Goal: Task Accomplishment & Management: Manage account settings

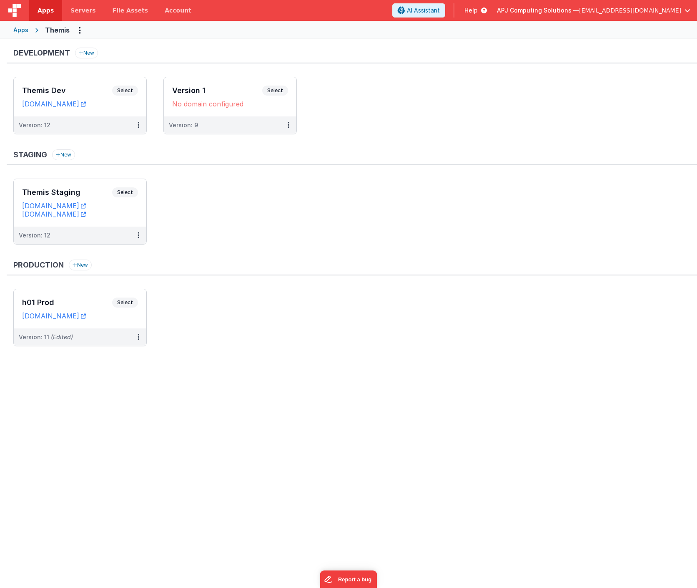
click at [307, 188] on ul "Themis Staging Select URLs [DOMAIN_NAME] [DOMAIN_NAME] Version: 12" at bounding box center [355, 216] width 684 height 74
click at [19, 28] on div "Apps" at bounding box center [20, 30] width 15 height 8
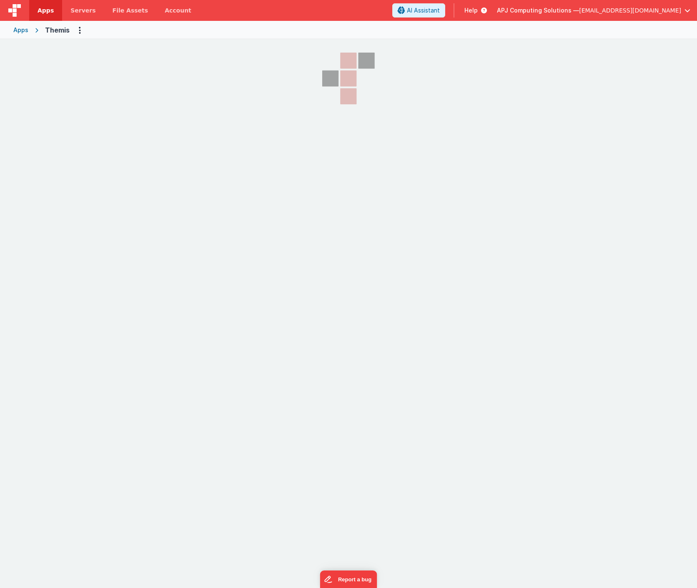
click at [19, 28] on div "Apps" at bounding box center [20, 30] width 15 height 8
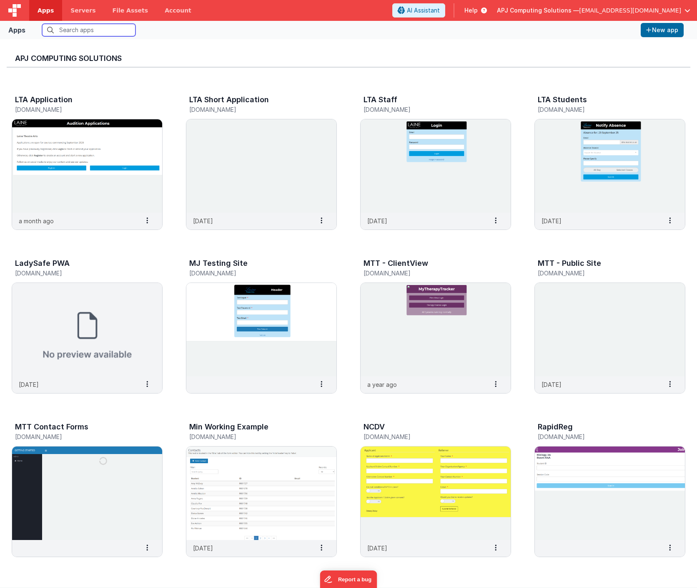
scroll to position [372, 0]
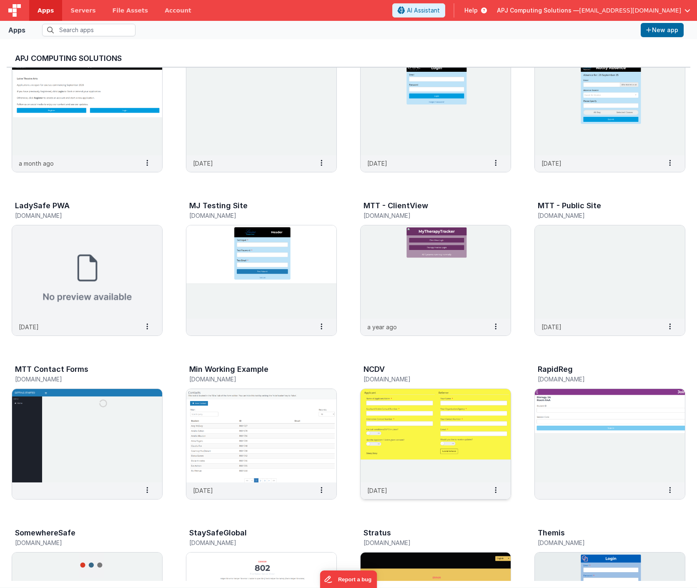
click at [461, 389] on img at bounding box center [436, 435] width 150 height 93
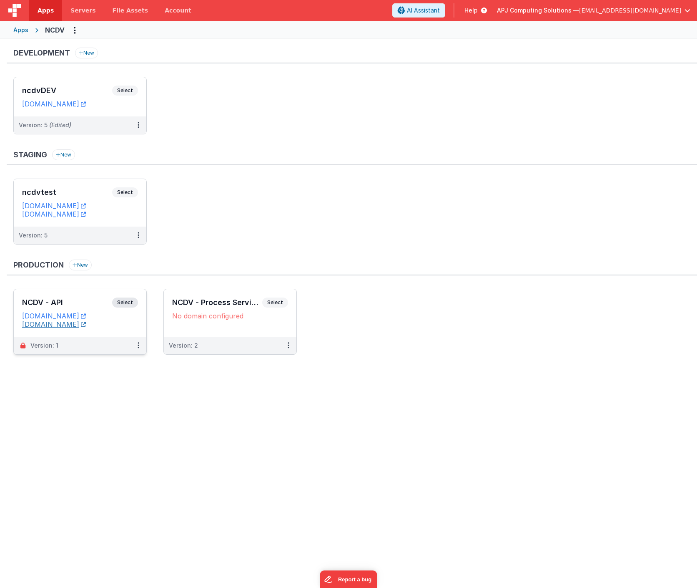
click at [61, 322] on link "[DOMAIN_NAME]" at bounding box center [54, 324] width 64 height 8
click at [55, 326] on link "[DOMAIN_NAME]" at bounding box center [54, 324] width 64 height 8
click at [126, 87] on span "Select" at bounding box center [125, 91] width 26 height 10
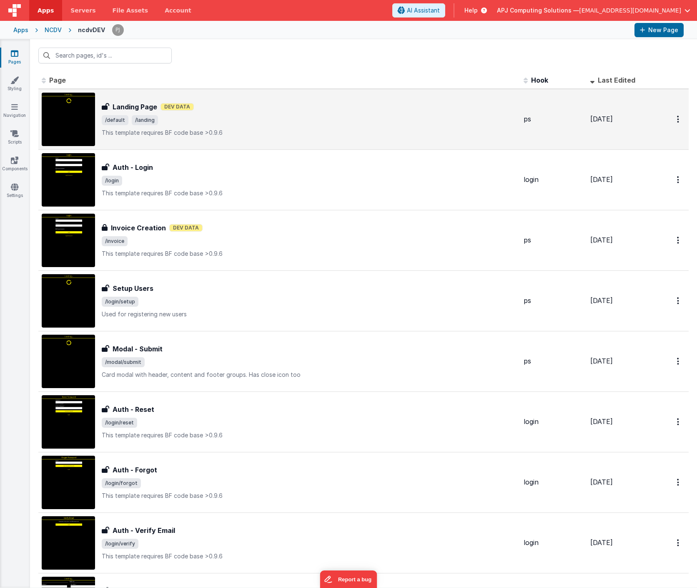
click at [143, 106] on h3 "Landing Page" at bounding box center [135, 107] width 45 height 10
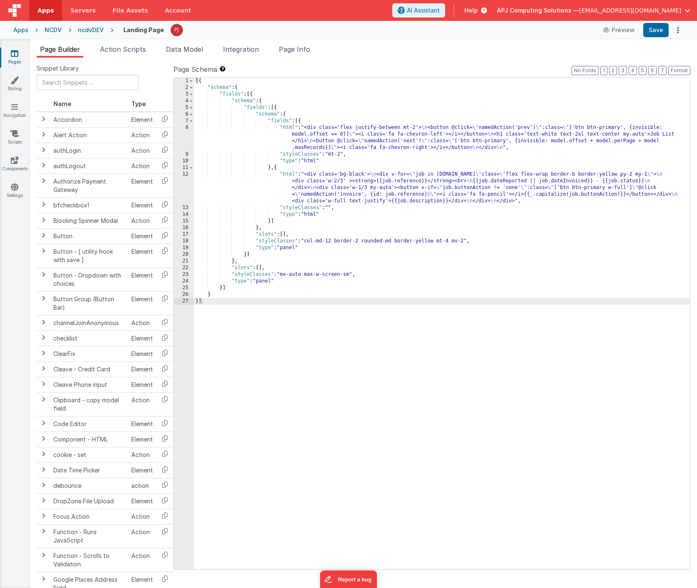
click at [513, 222] on div "[{ "schema" : { "fields" : [{ "schema" : { "fields" : [{ "schema" : { "fields" …" at bounding box center [442, 330] width 496 height 505
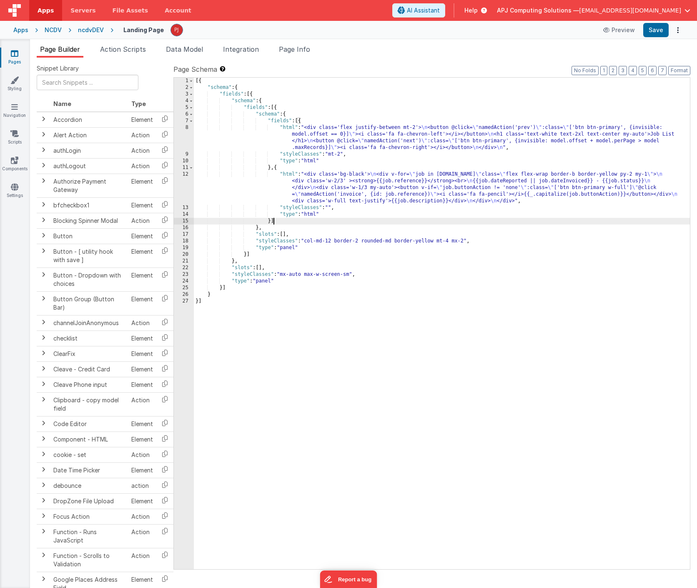
click at [486, 307] on div "[{ "schema" : { "fields" : [{ "schema" : { "fields" : [{ "schema" : { "fields" …" at bounding box center [442, 330] width 496 height 505
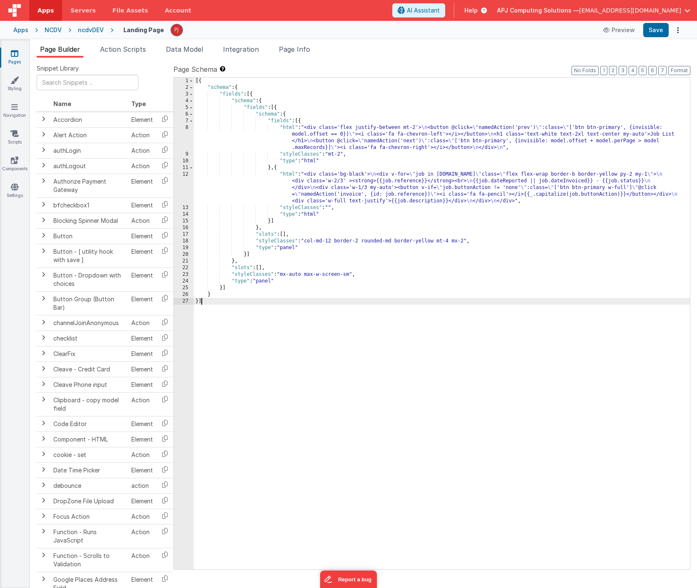
click at [20, 32] on div "Apps" at bounding box center [20, 30] width 15 height 8
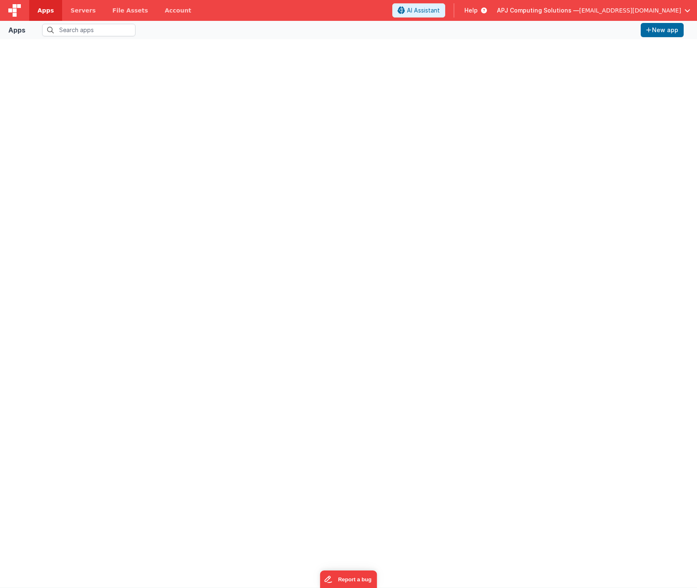
click at [20, 32] on div "Apps" at bounding box center [16, 30] width 17 height 10
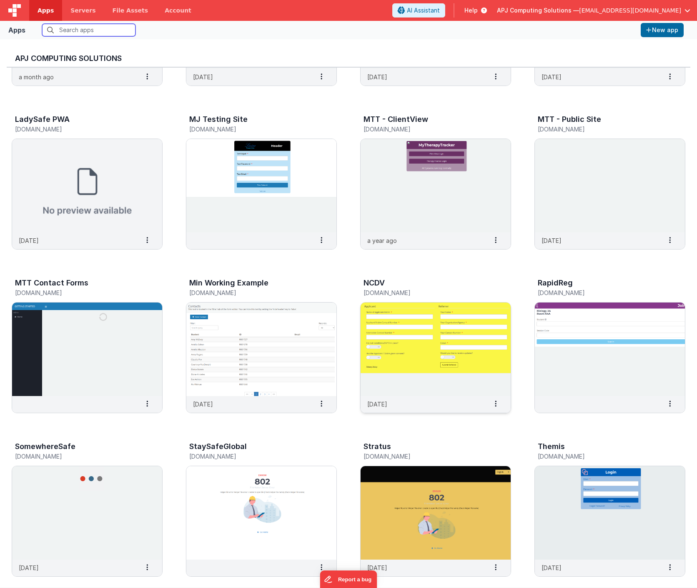
scroll to position [458, 0]
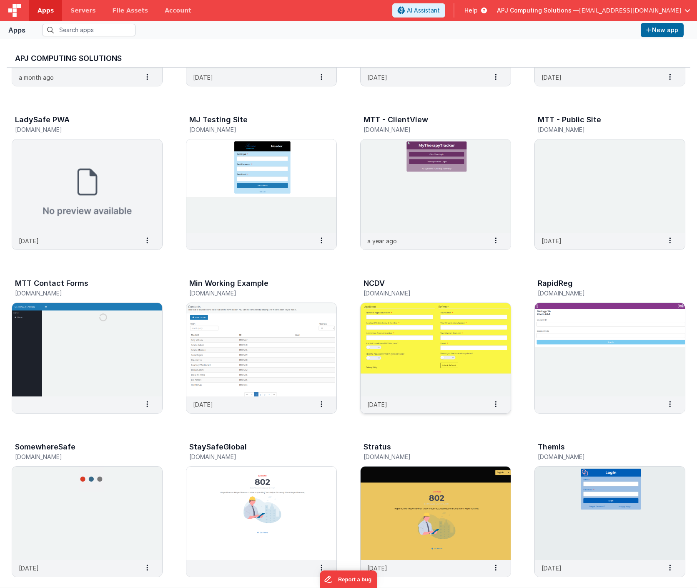
click at [400, 385] on img at bounding box center [436, 349] width 150 height 93
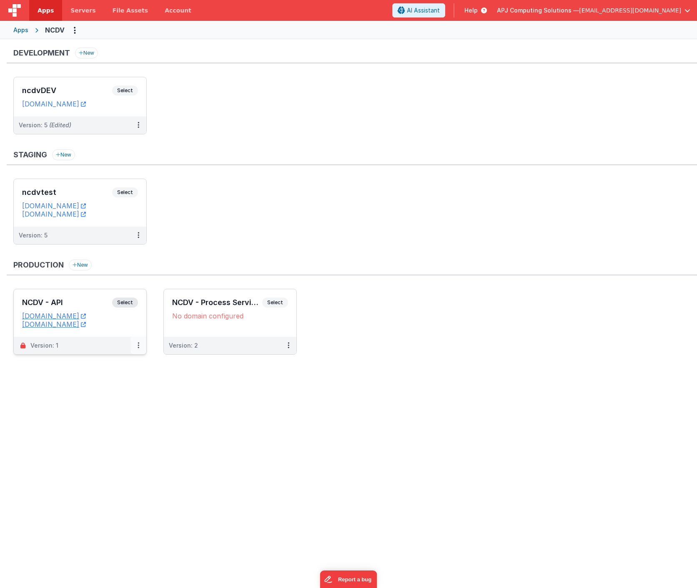
click at [136, 342] on button at bounding box center [139, 346] width 16 height 18
click at [93, 362] on link "Edit" at bounding box center [109, 364] width 73 height 15
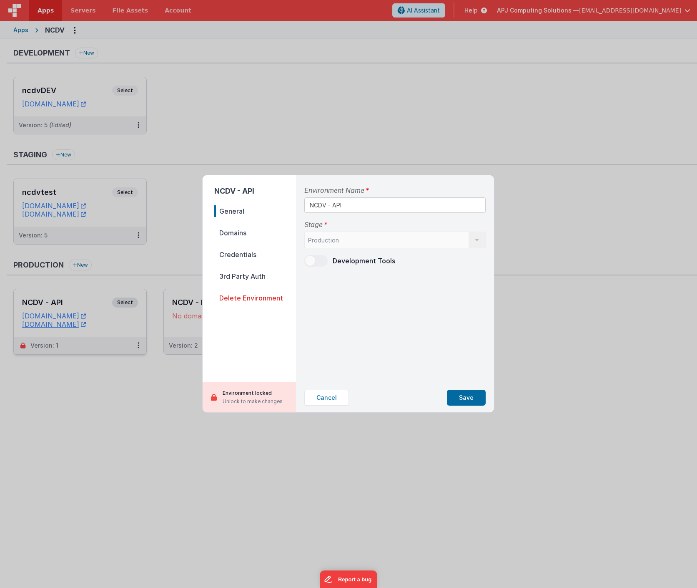
click at [228, 234] on span "Domains" at bounding box center [255, 233] width 82 height 12
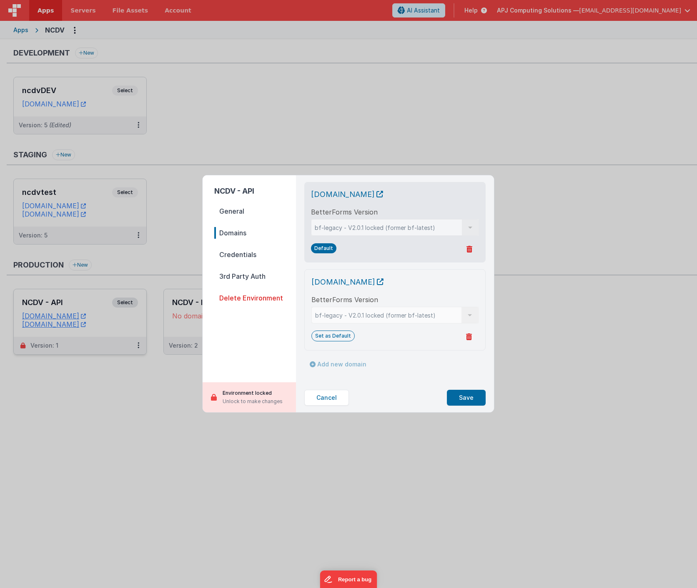
click at [237, 254] on span "Credentials" at bounding box center [255, 255] width 82 height 12
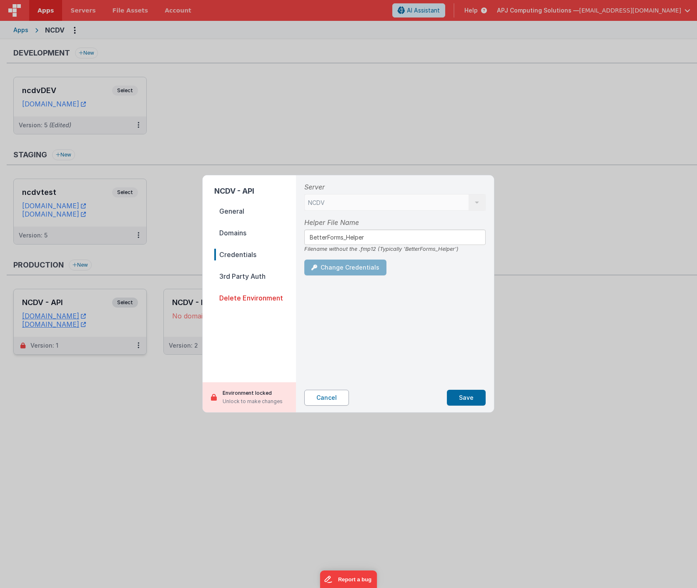
click at [325, 395] on button "Cancel" at bounding box center [327, 398] width 45 height 16
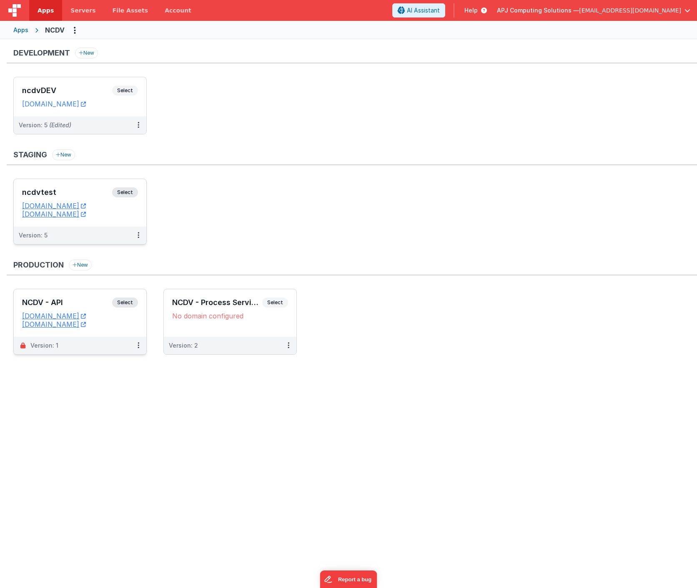
click at [124, 193] on span "Select" at bounding box center [125, 192] width 26 height 10
click at [138, 235] on icon at bounding box center [139, 235] width 2 height 0
click at [245, 213] on div at bounding box center [348, 294] width 697 height 588
click at [76, 9] on span "Servers" at bounding box center [82, 10] width 25 height 8
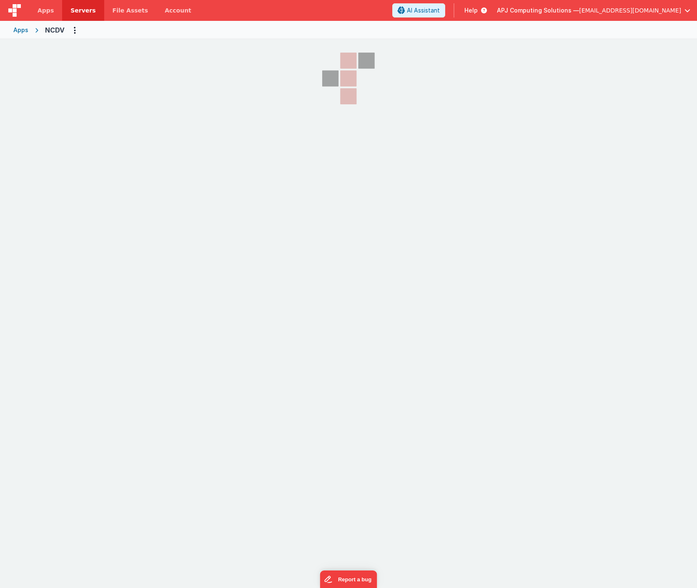
click at [76, 9] on span "Servers" at bounding box center [82, 10] width 25 height 8
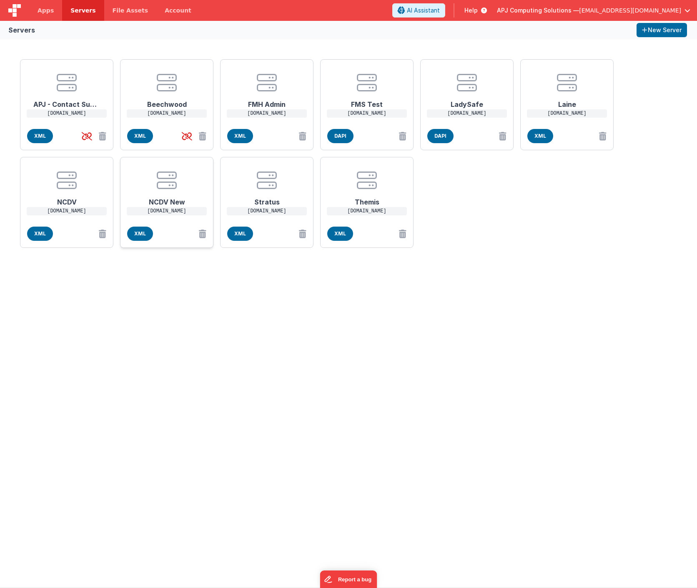
click at [169, 199] on h1 "NCDV New" at bounding box center [166, 198] width 67 height 17
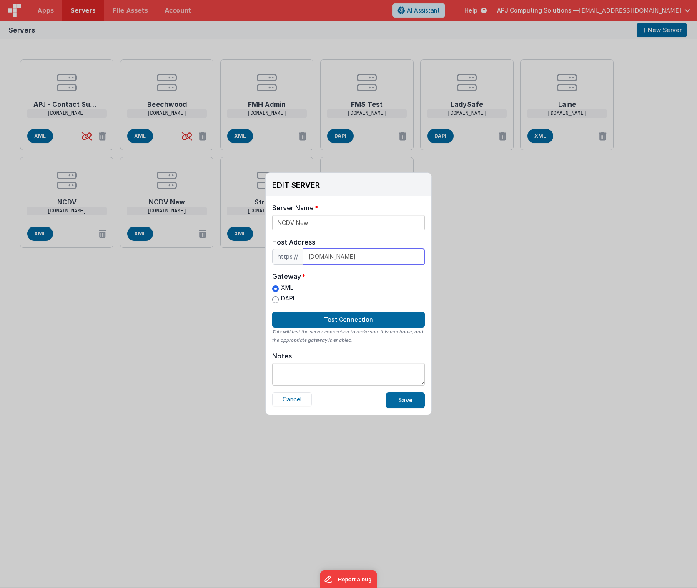
click at [330, 258] on input "[DOMAIN_NAME]" at bounding box center [364, 257] width 122 height 16
type input "m"
click at [336, 256] on input "[DOMAIN_NAME]" at bounding box center [364, 257] width 122 height 16
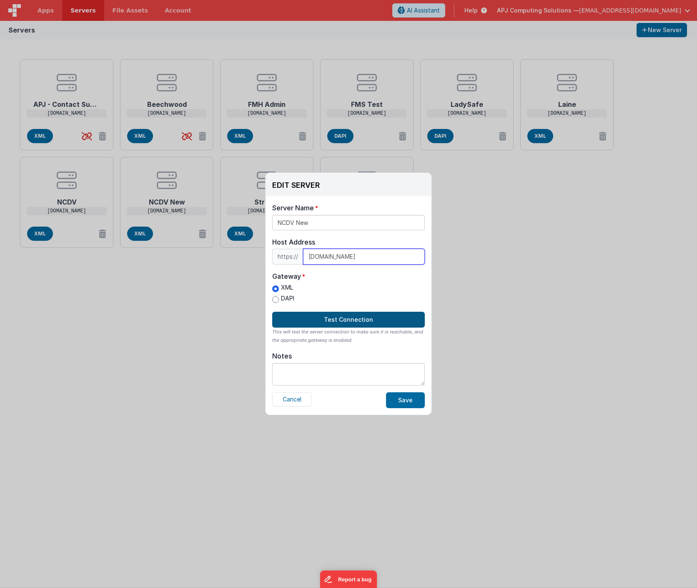
type input "[DOMAIN_NAME]"
click at [337, 320] on button "Test Connection" at bounding box center [348, 320] width 153 height 16
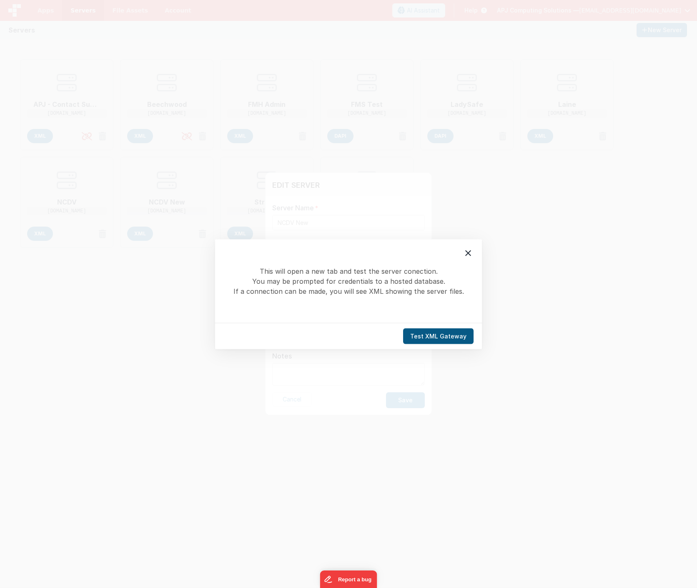
click at [428, 330] on button "Test XML Gateway" at bounding box center [438, 336] width 70 height 16
click at [466, 252] on icon at bounding box center [468, 253] width 10 height 10
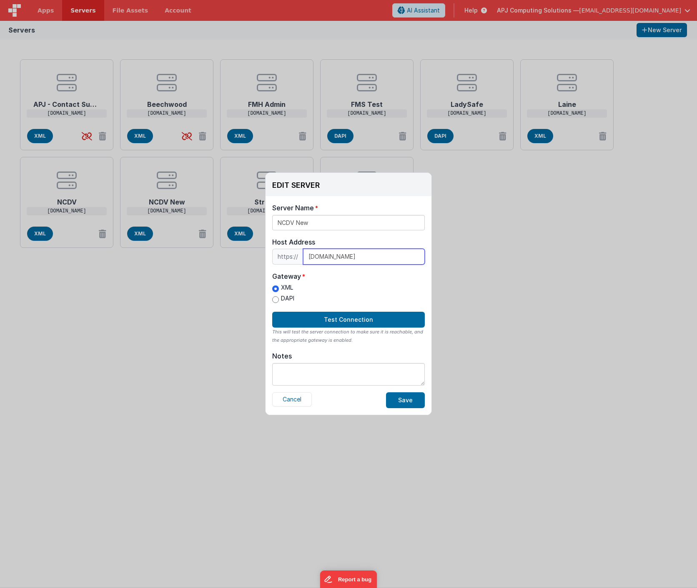
click at [342, 257] on input "[DOMAIN_NAME]" at bounding box center [364, 257] width 122 height 16
click at [129, 346] on div "EDIT SERVER Delete Server Delete Server Name NCDV New Host Address https:// [DO…" at bounding box center [348, 294] width 697 height 588
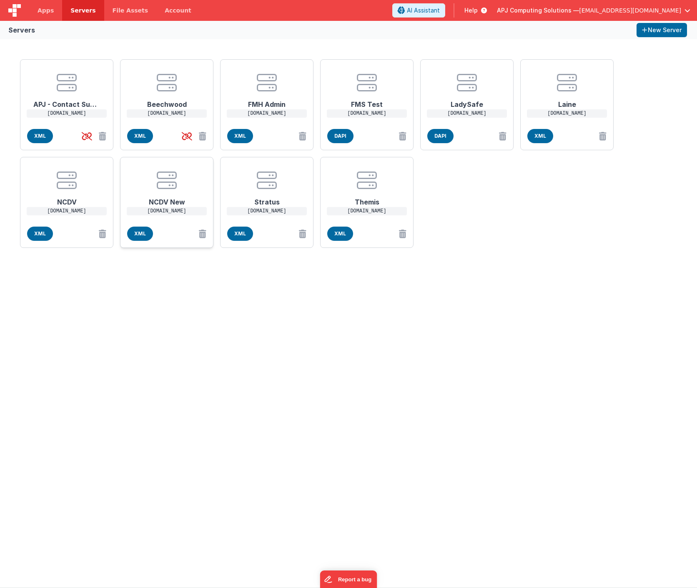
click at [174, 188] on icon at bounding box center [167, 180] width 20 height 20
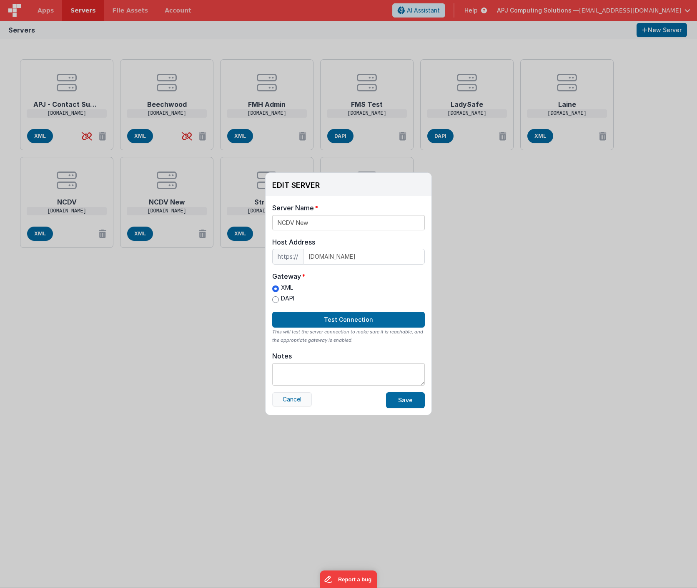
click at [291, 400] on button "Cancel" at bounding box center [292, 399] width 40 height 14
